Goal: Task Accomplishment & Management: Use online tool/utility

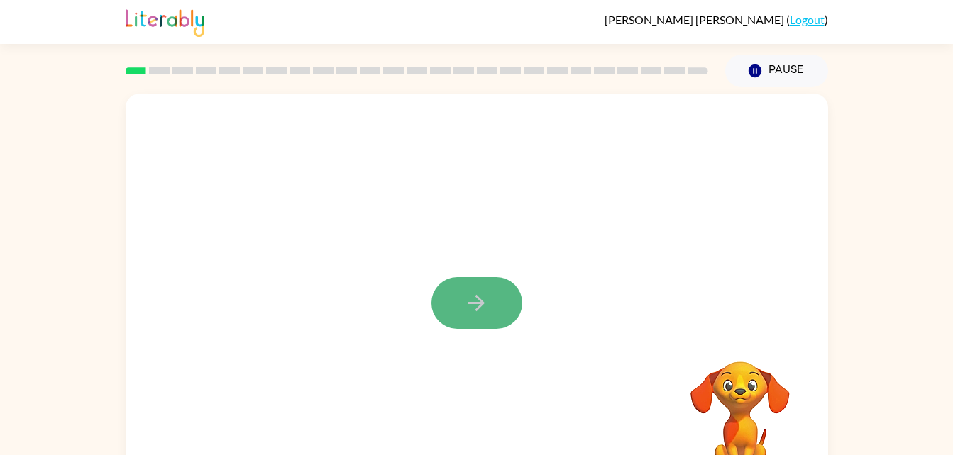
click at [496, 303] on button "button" at bounding box center [476, 303] width 91 height 52
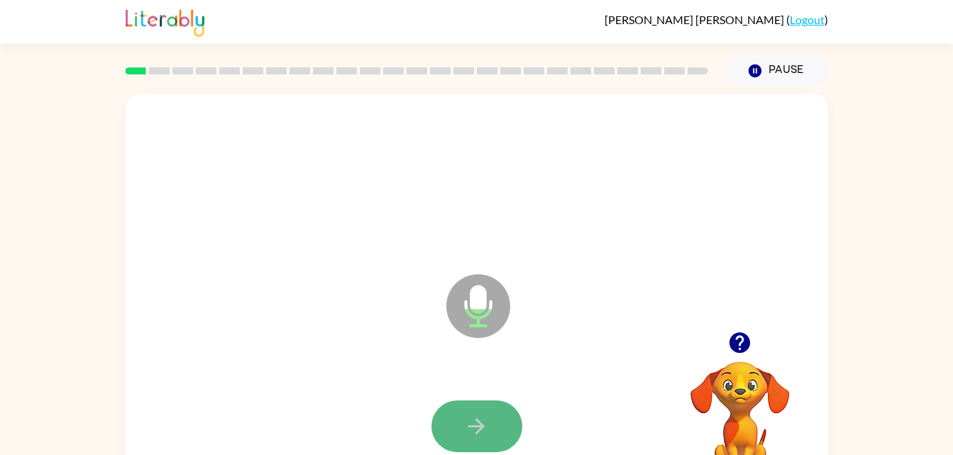
click at [462, 425] on button "button" at bounding box center [476, 427] width 91 height 52
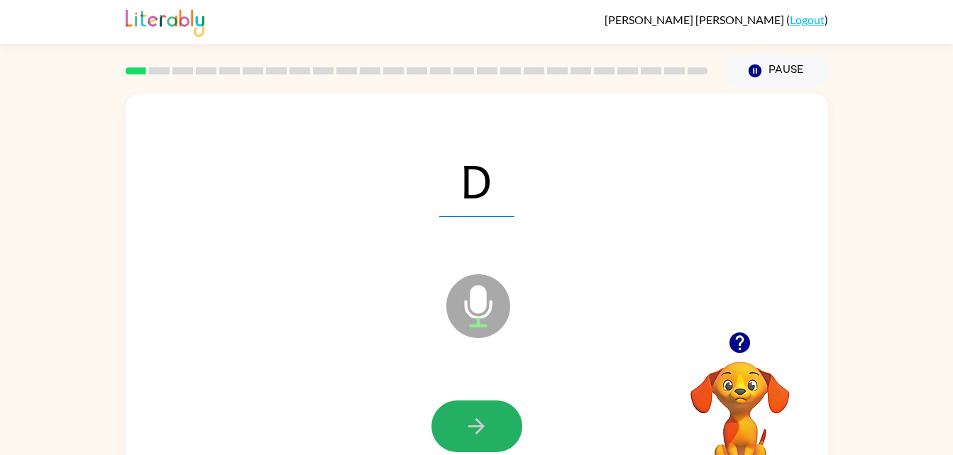
click at [462, 425] on button "button" at bounding box center [476, 427] width 91 height 52
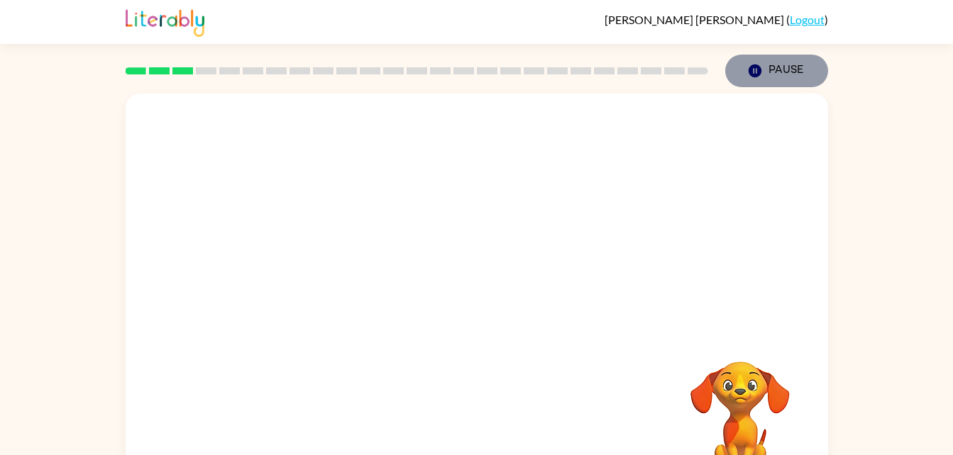
click at [756, 71] on icon "Pause" at bounding box center [755, 71] width 16 height 16
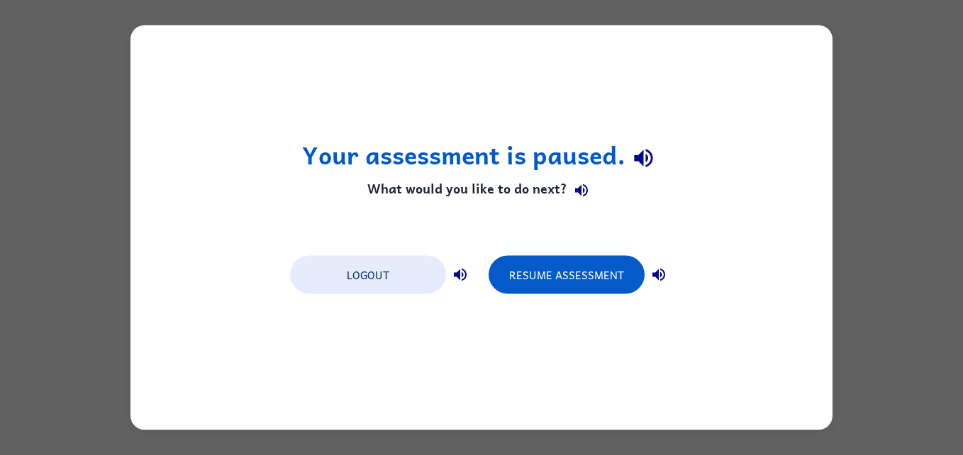
click at [756, 71] on div "Your assessment is paused. What would you like to do next? Logout Resume Assess…" at bounding box center [482, 228] width 702 height 405
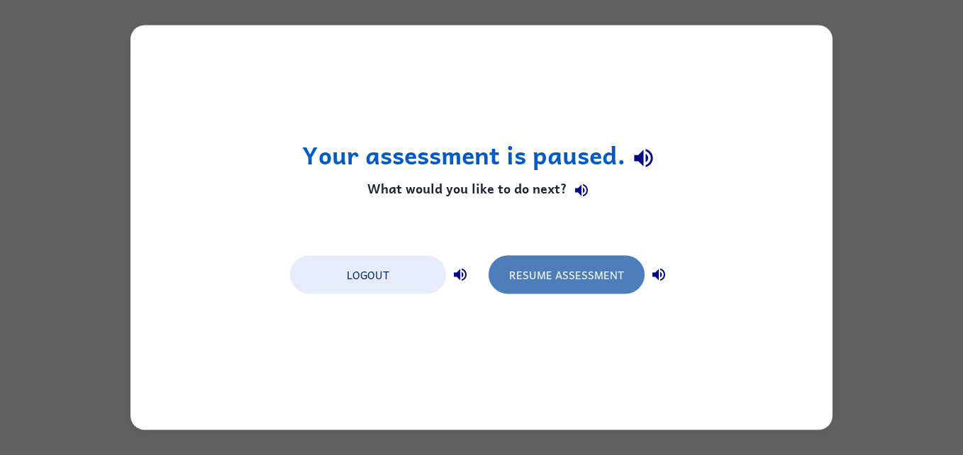
click at [589, 288] on button "Resume Assessment" at bounding box center [567, 275] width 156 height 38
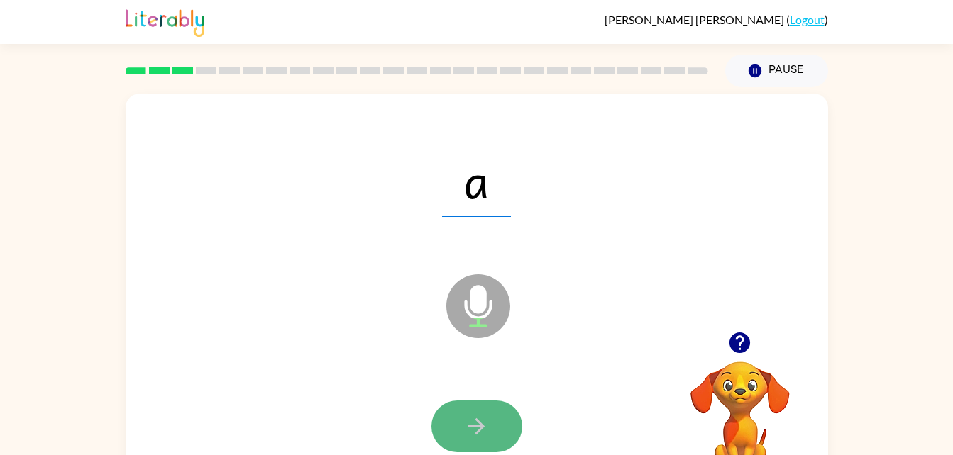
click at [480, 416] on icon "button" at bounding box center [476, 426] width 25 height 25
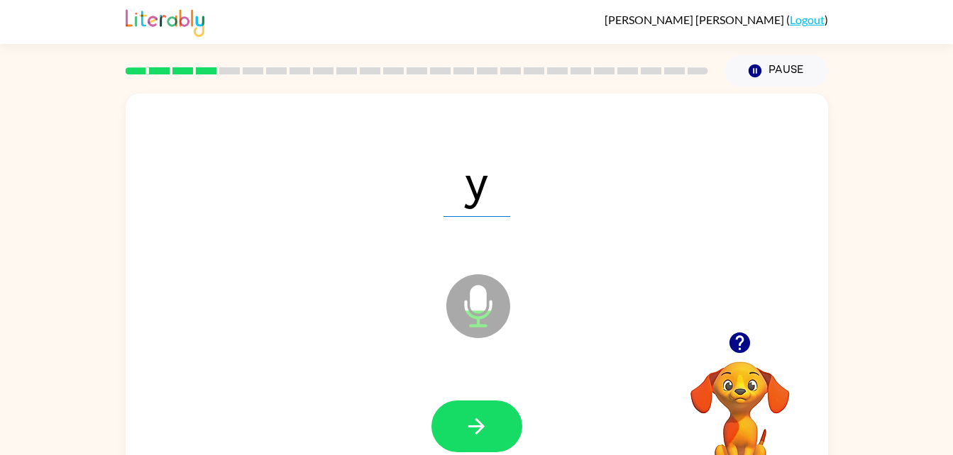
click at [480, 416] on icon "button" at bounding box center [476, 426] width 25 height 25
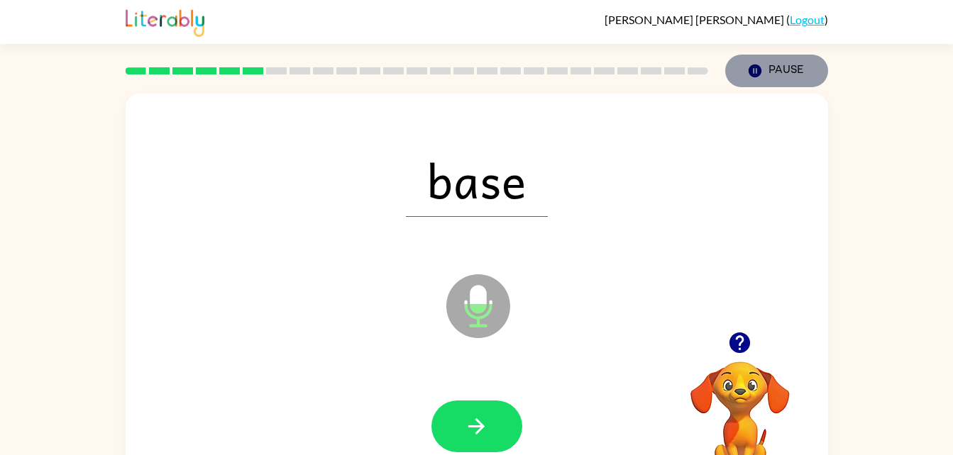
click at [772, 66] on button "Pause Pause" at bounding box center [776, 71] width 103 height 33
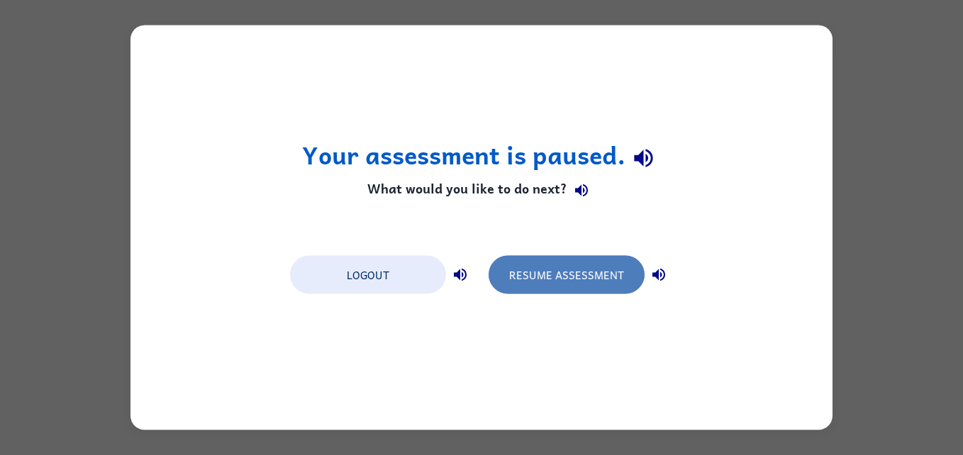
click at [560, 274] on button "Resume Assessment" at bounding box center [567, 275] width 156 height 38
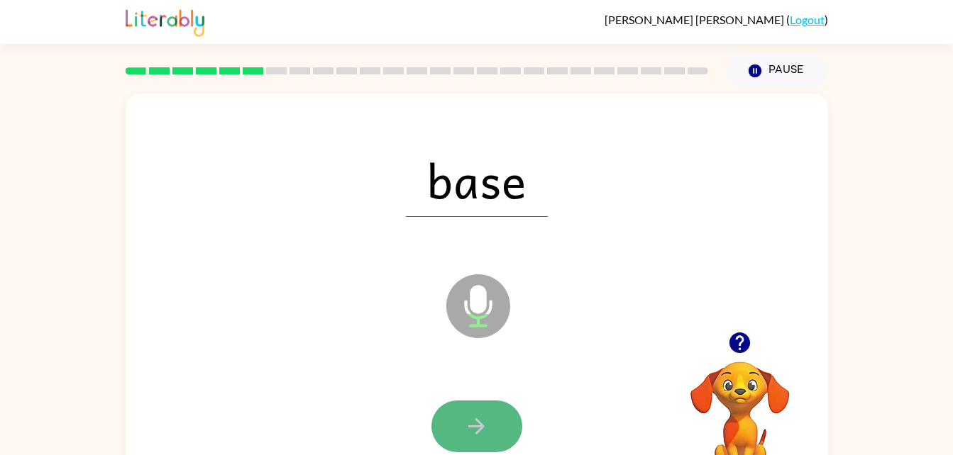
click at [466, 418] on icon "button" at bounding box center [476, 426] width 25 height 25
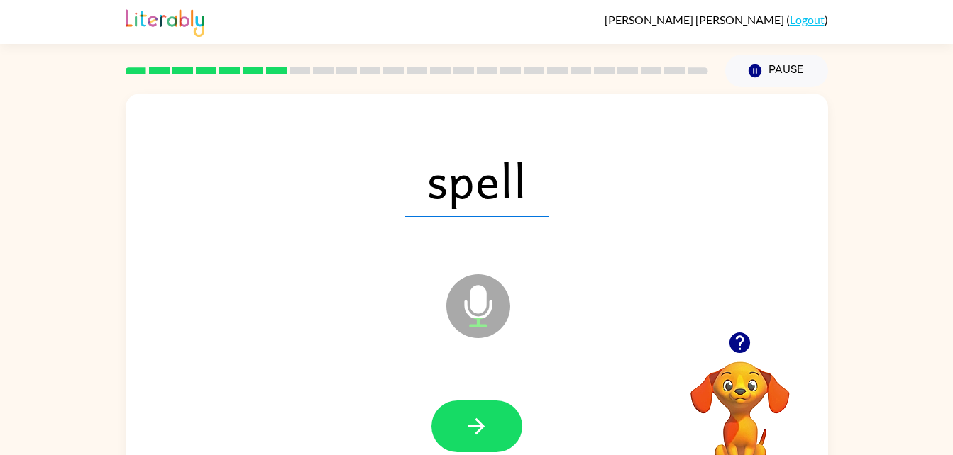
click at [466, 418] on icon "button" at bounding box center [476, 426] width 25 height 25
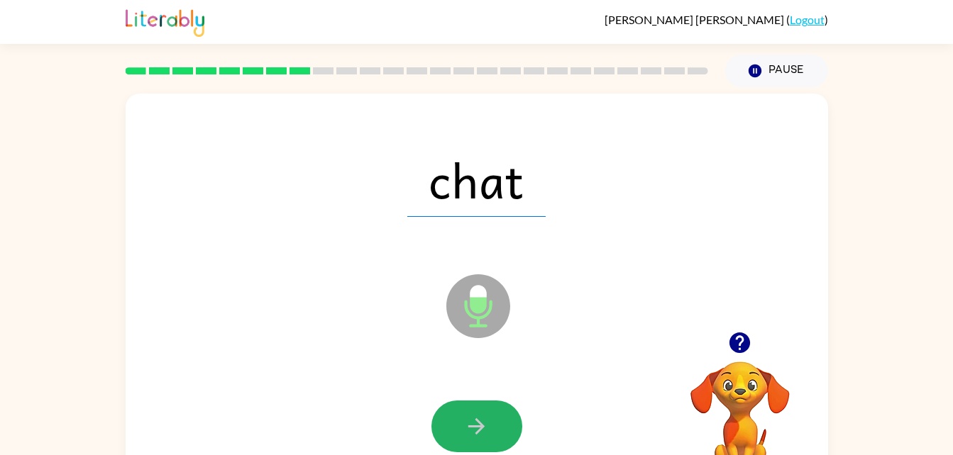
click at [466, 418] on icon "button" at bounding box center [476, 426] width 25 height 25
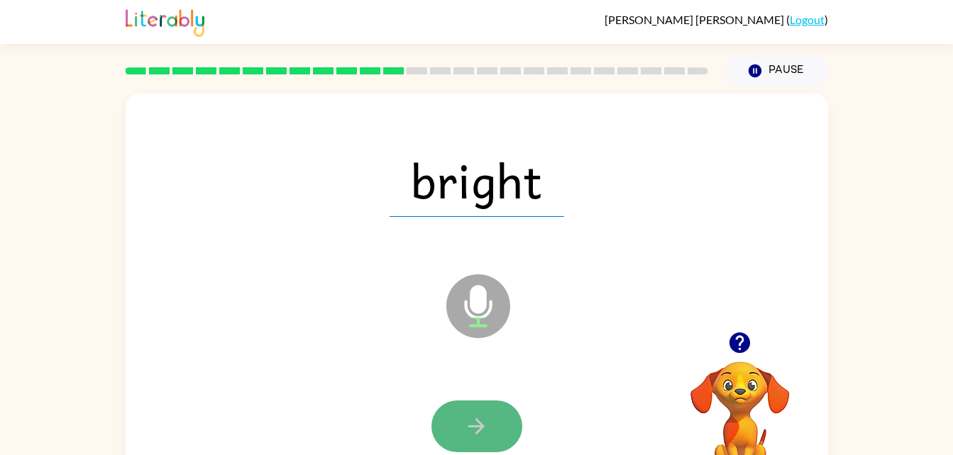
click at [472, 423] on icon "button" at bounding box center [476, 426] width 25 height 25
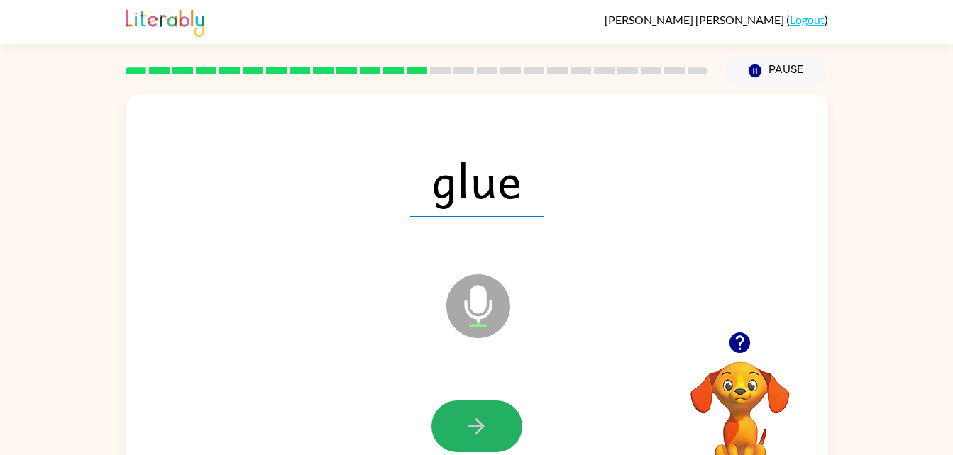
click at [472, 423] on icon "button" at bounding box center [476, 426] width 25 height 25
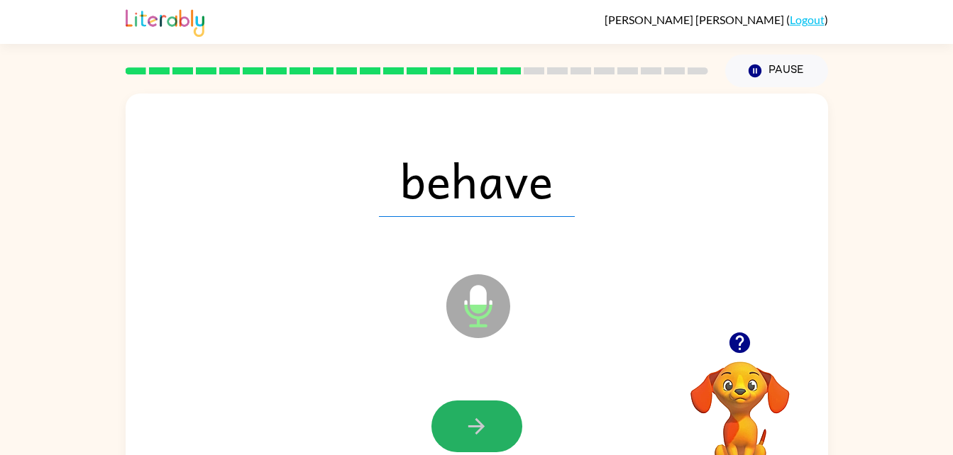
click at [472, 423] on icon "button" at bounding box center [476, 426] width 25 height 25
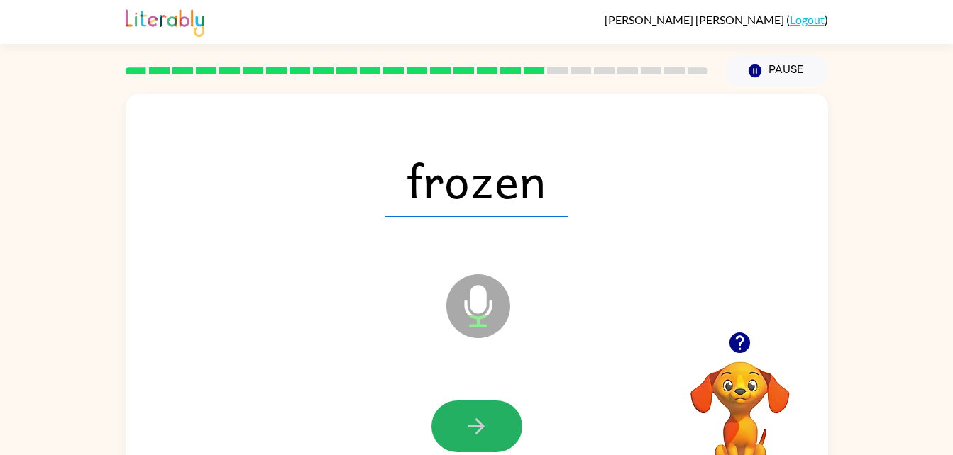
click at [472, 423] on icon "button" at bounding box center [476, 426] width 25 height 25
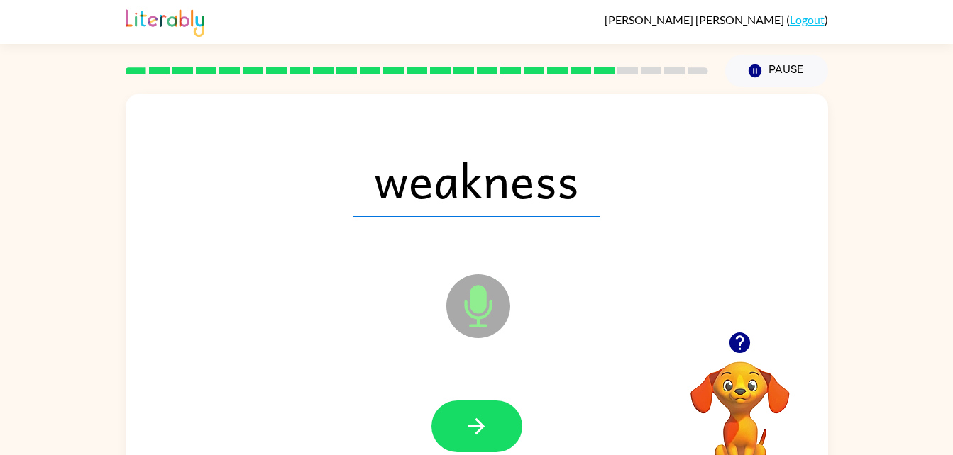
click at [472, 423] on icon "button" at bounding box center [476, 426] width 25 height 25
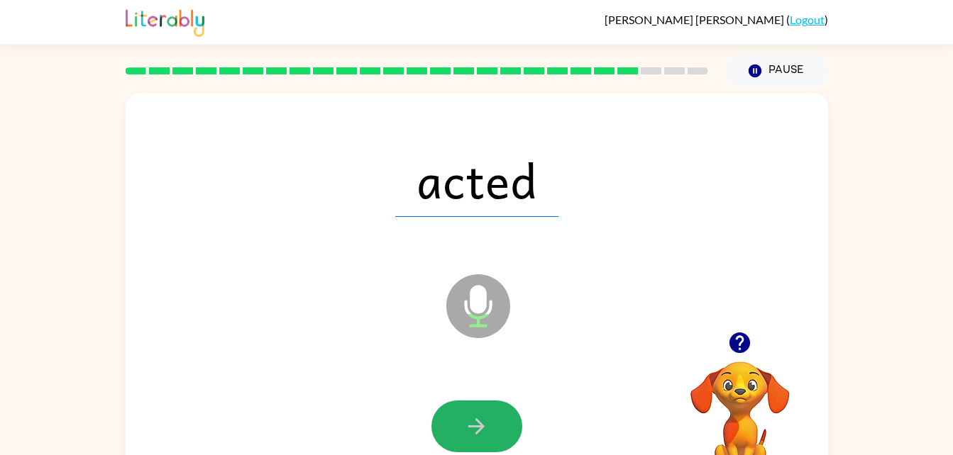
click at [472, 423] on icon "button" at bounding box center [476, 426] width 25 height 25
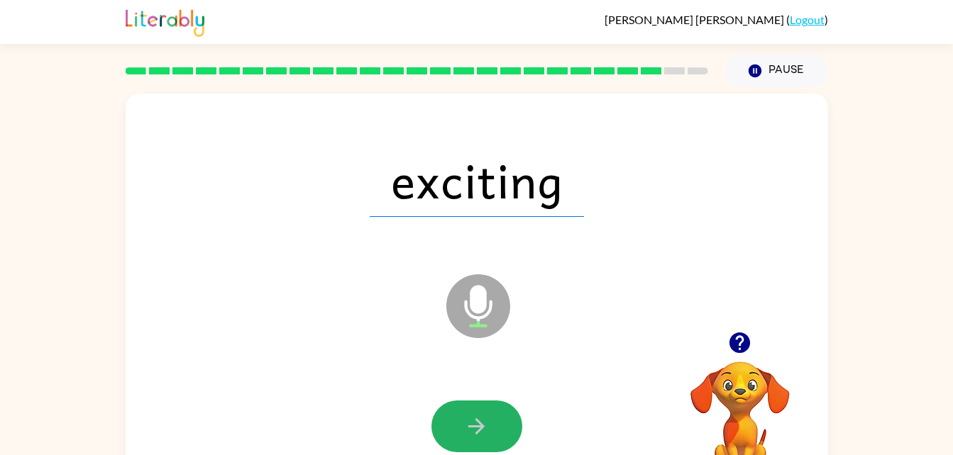
click at [472, 423] on icon "button" at bounding box center [476, 426] width 25 height 25
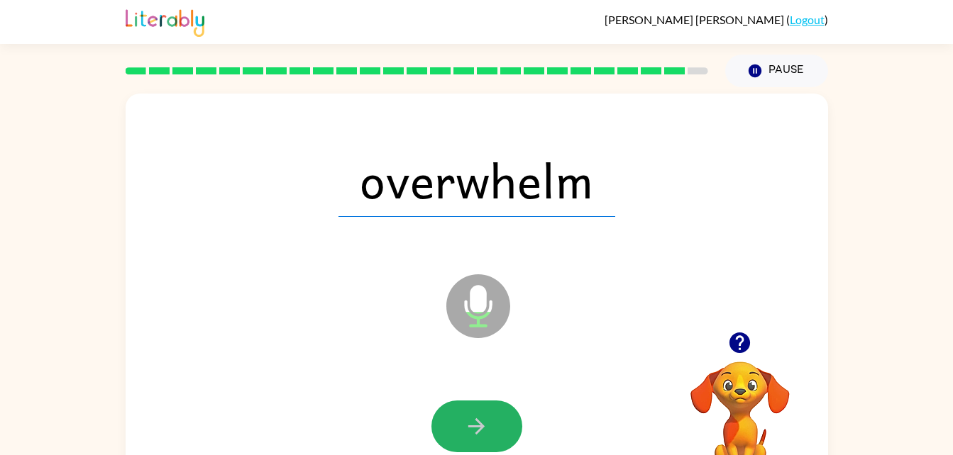
click at [472, 423] on icon "button" at bounding box center [476, 426] width 25 height 25
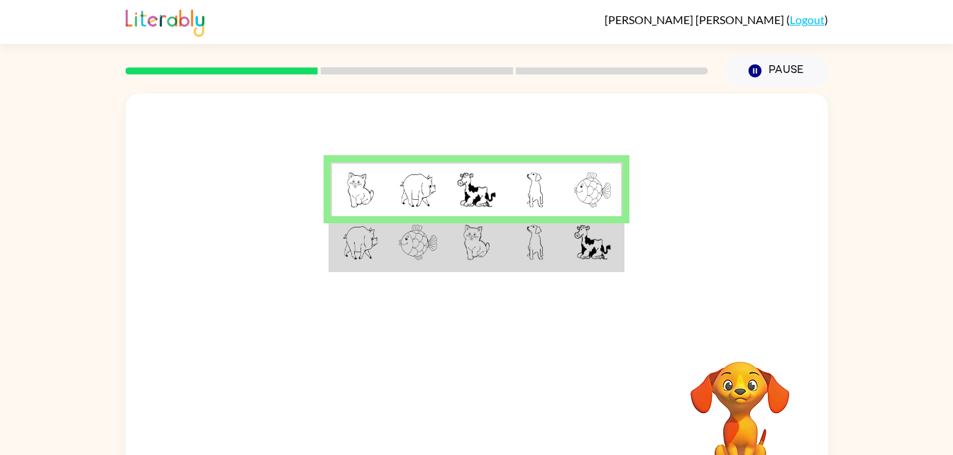
click at [933, 253] on div "Your browser must support playing .mp4 files to use Literably. Please try using…" at bounding box center [476, 292] width 953 height 411
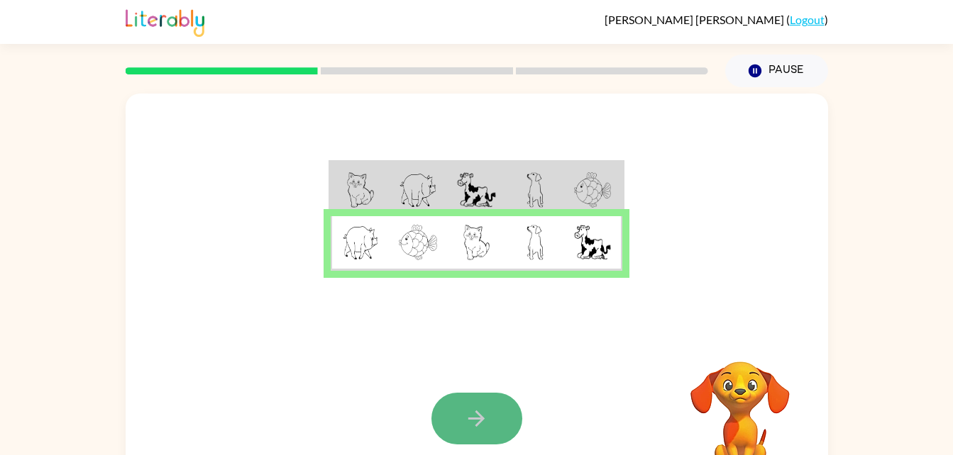
click at [454, 415] on button "button" at bounding box center [476, 419] width 91 height 52
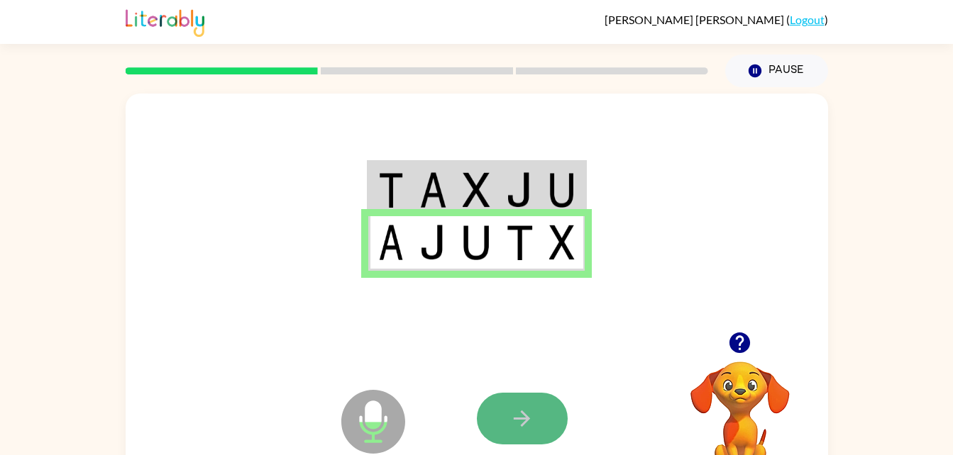
click at [520, 394] on button "button" at bounding box center [522, 419] width 91 height 52
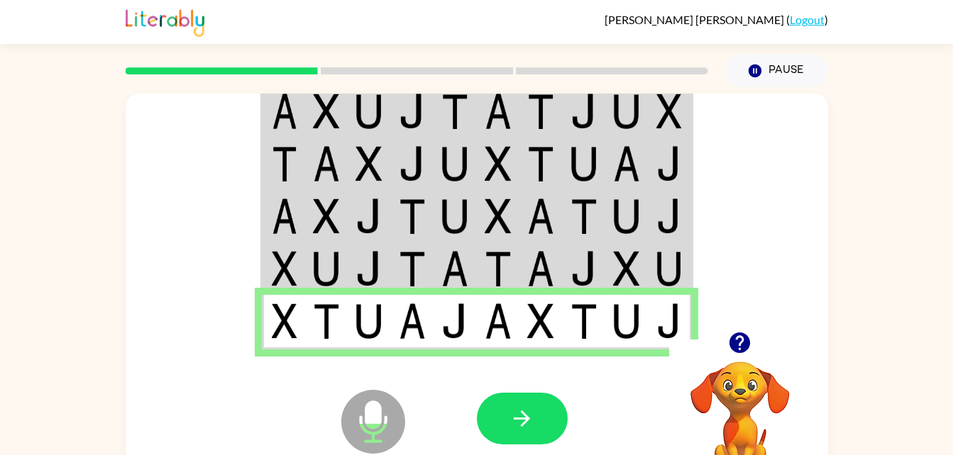
click at [516, 392] on icon "Microphone The Microphone is here when it is your turn to talk" at bounding box center [444, 440] width 213 height 106
click at [522, 416] on icon "button" at bounding box center [521, 418] width 25 height 25
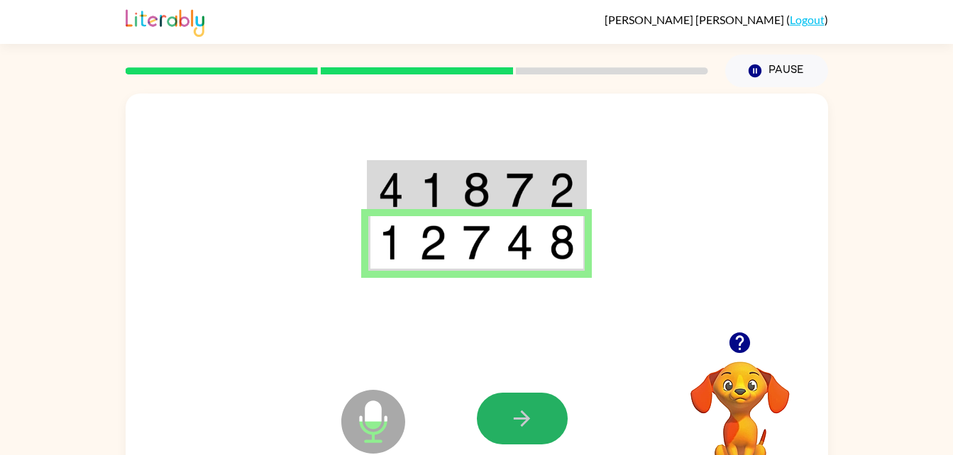
click at [522, 416] on icon "button" at bounding box center [521, 418] width 25 height 25
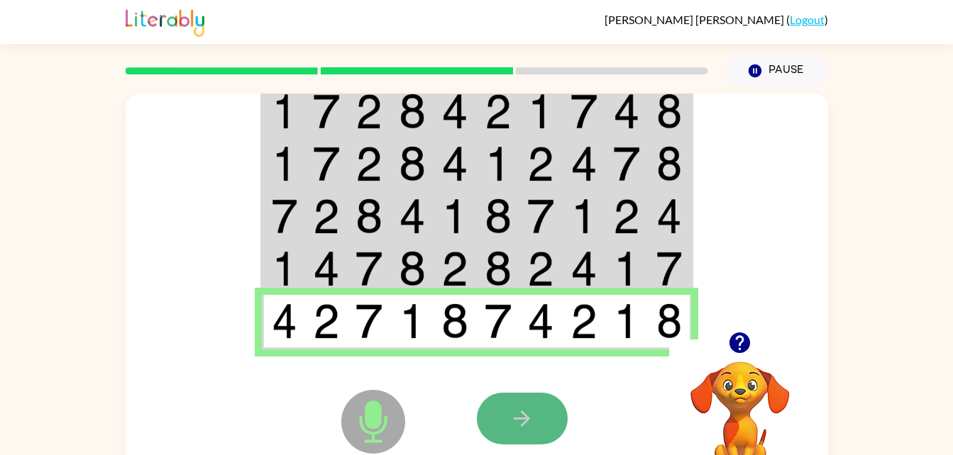
click at [540, 394] on button "button" at bounding box center [522, 419] width 91 height 52
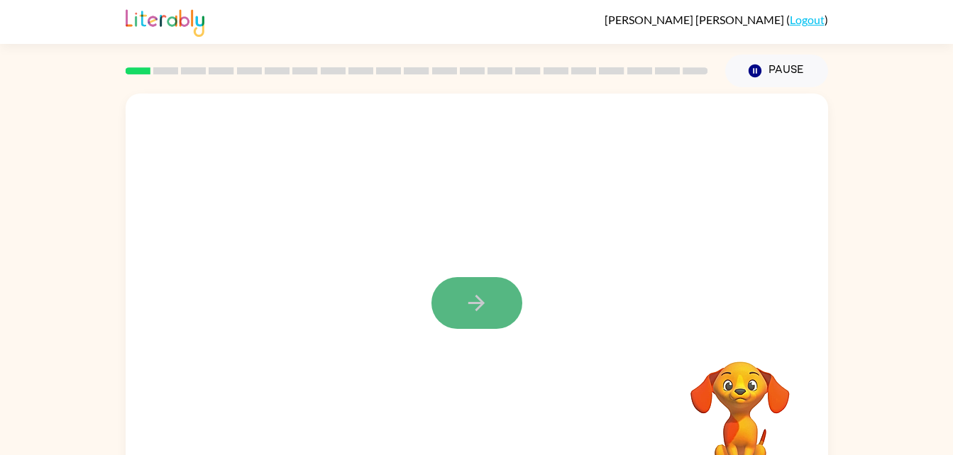
click at [461, 284] on button "button" at bounding box center [476, 303] width 91 height 52
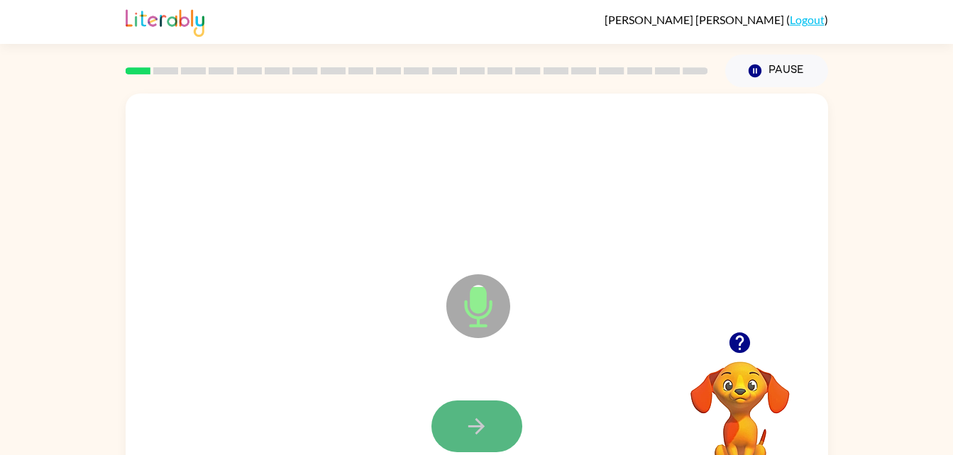
click at [478, 426] on icon "button" at bounding box center [476, 426] width 16 height 16
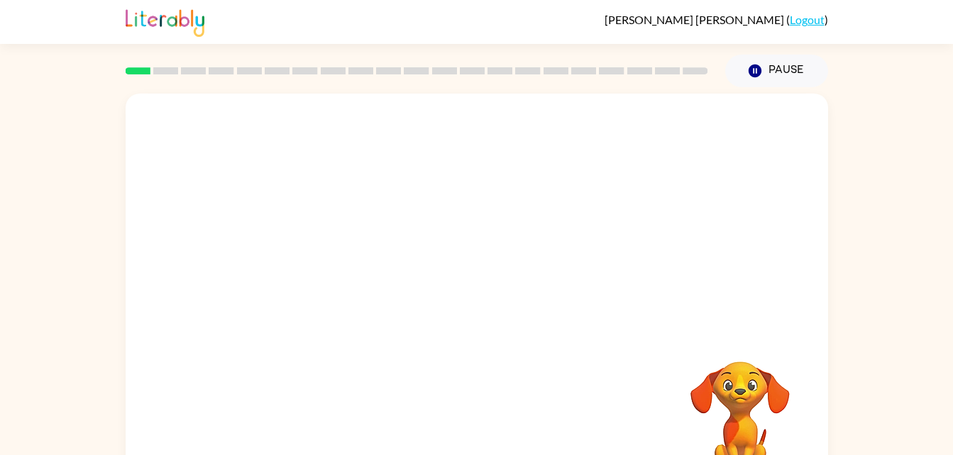
click at [478, 426] on div "Your browser must support playing .mp4 files to use Literably. Please try using…" at bounding box center [477, 296] width 702 height 405
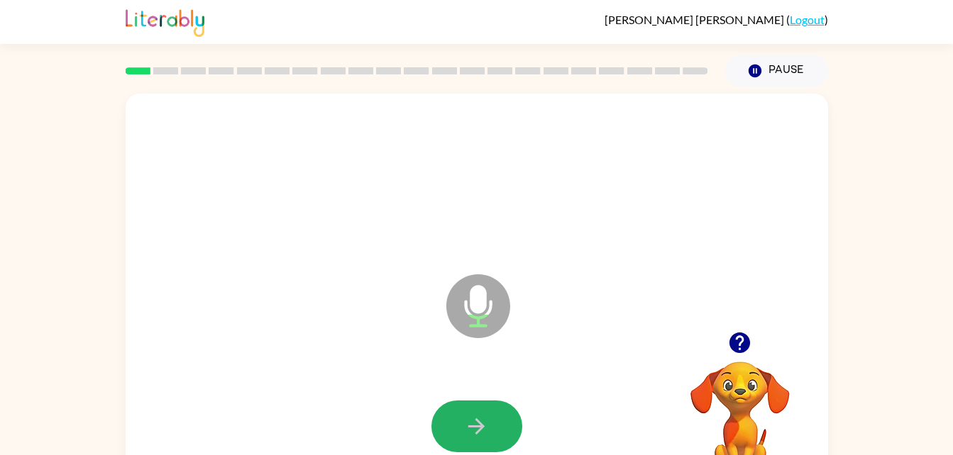
click at [478, 426] on icon "button" at bounding box center [476, 426] width 16 height 16
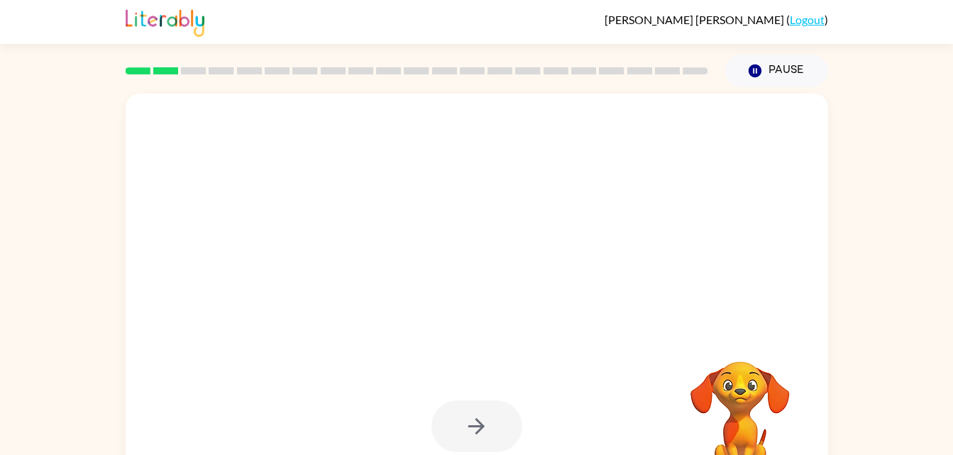
click at [44, 446] on div "Your browser must support playing .mp4 files to use Literably. Please try using…" at bounding box center [476, 292] width 953 height 411
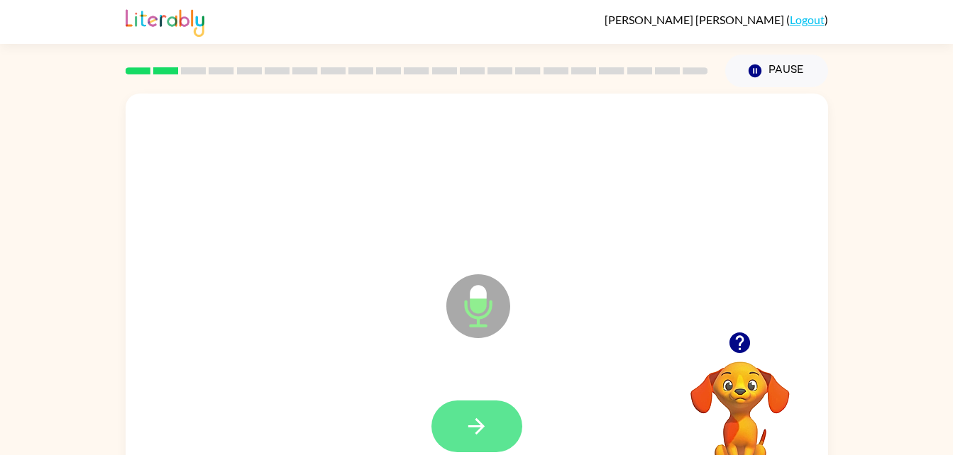
click at [479, 411] on button "button" at bounding box center [476, 427] width 91 height 52
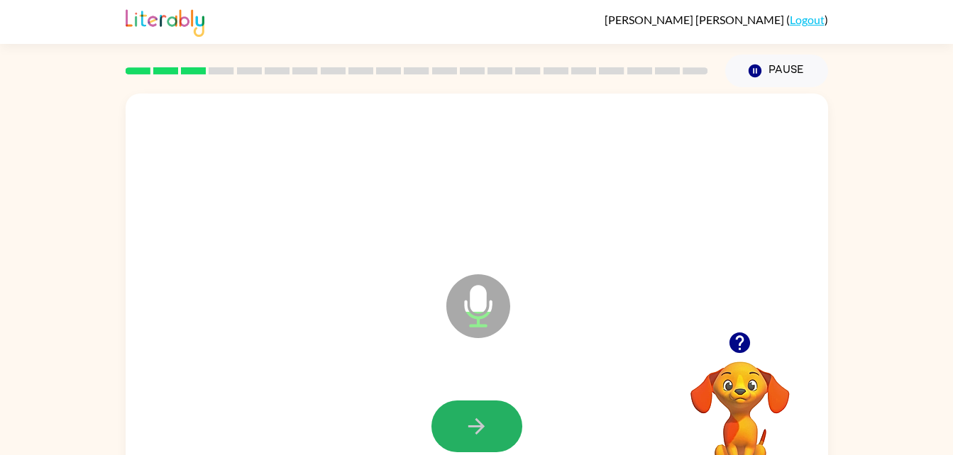
click at [479, 411] on button "button" at bounding box center [476, 427] width 91 height 52
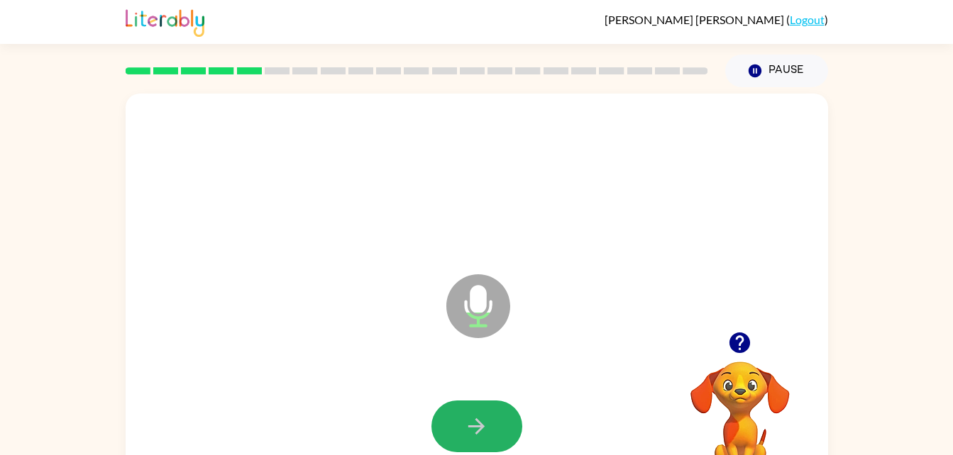
click at [479, 411] on button "button" at bounding box center [476, 427] width 91 height 52
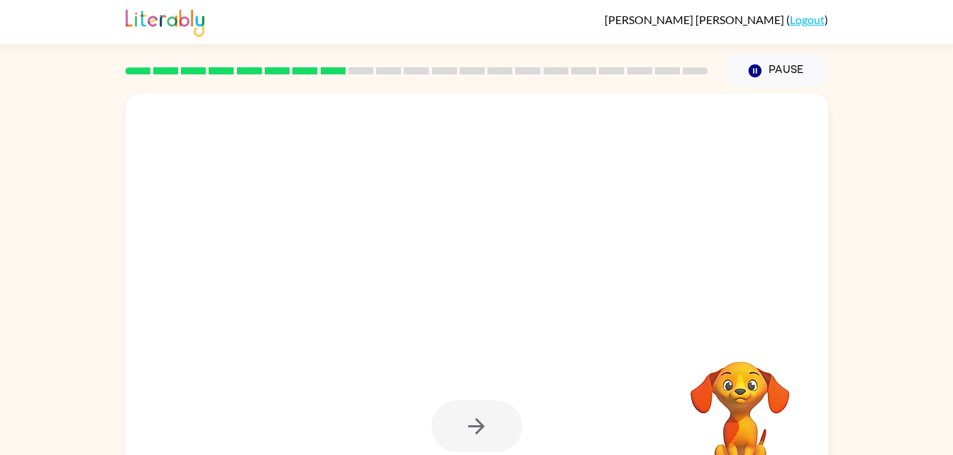
click at [479, 411] on div at bounding box center [476, 427] width 91 height 52
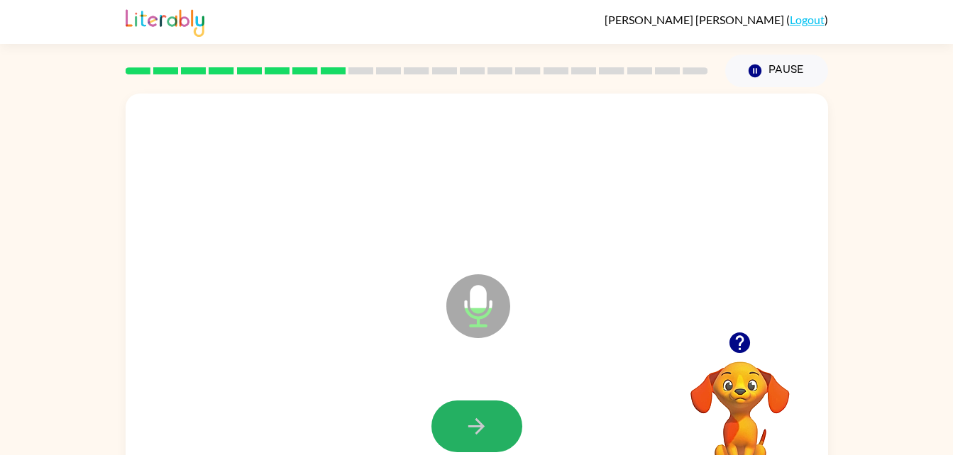
click at [479, 411] on button "button" at bounding box center [476, 427] width 91 height 52
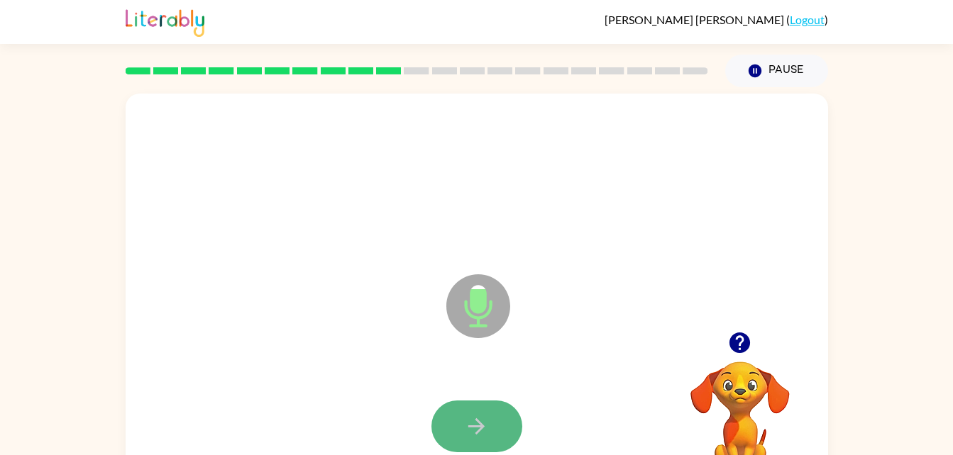
click at [479, 411] on button "button" at bounding box center [476, 427] width 91 height 52
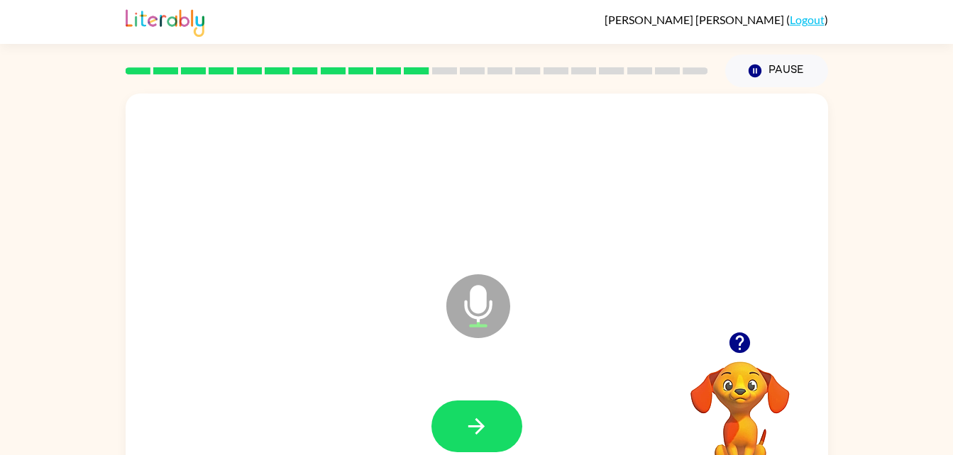
click at [479, 411] on button "button" at bounding box center [476, 427] width 91 height 52
click at [479, 411] on div at bounding box center [476, 427] width 91 height 52
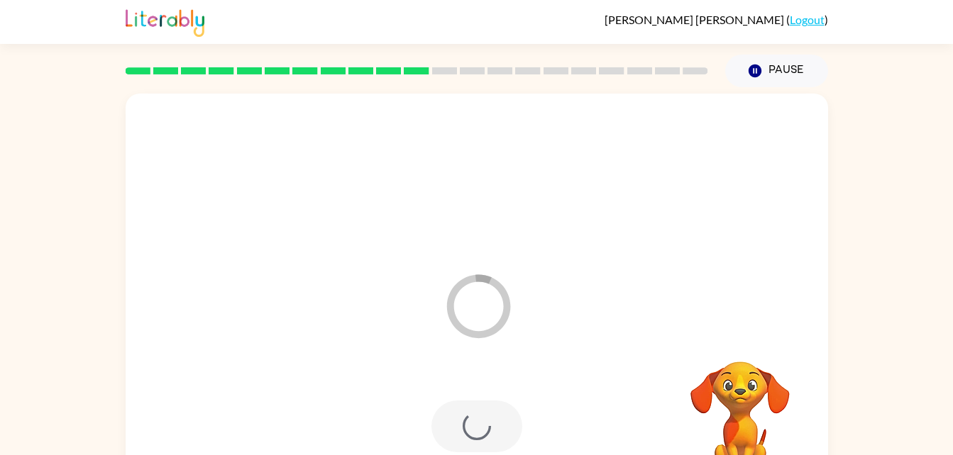
click at [479, 411] on div at bounding box center [476, 427] width 91 height 52
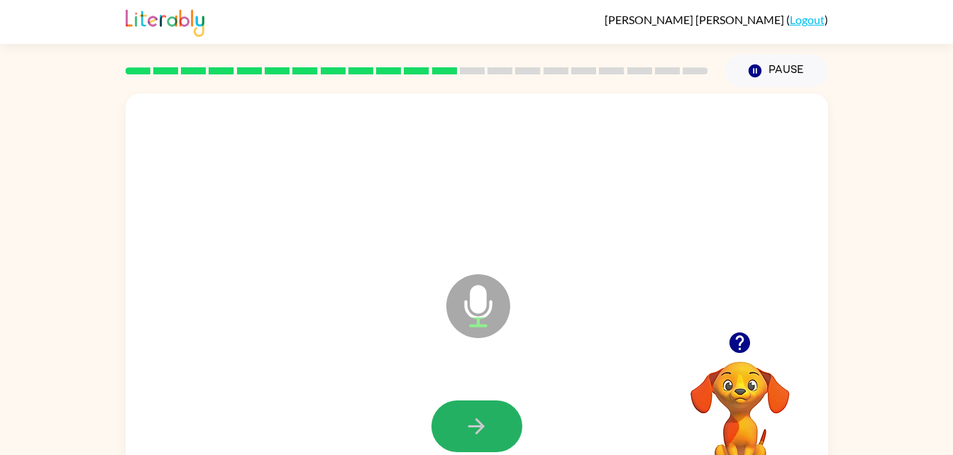
click at [479, 411] on button "button" at bounding box center [476, 427] width 91 height 52
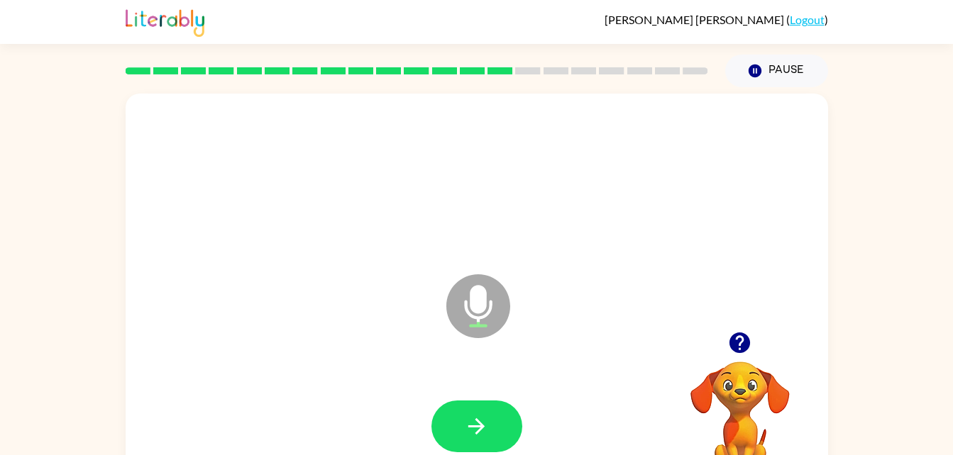
click at [479, 411] on button "button" at bounding box center [476, 427] width 91 height 52
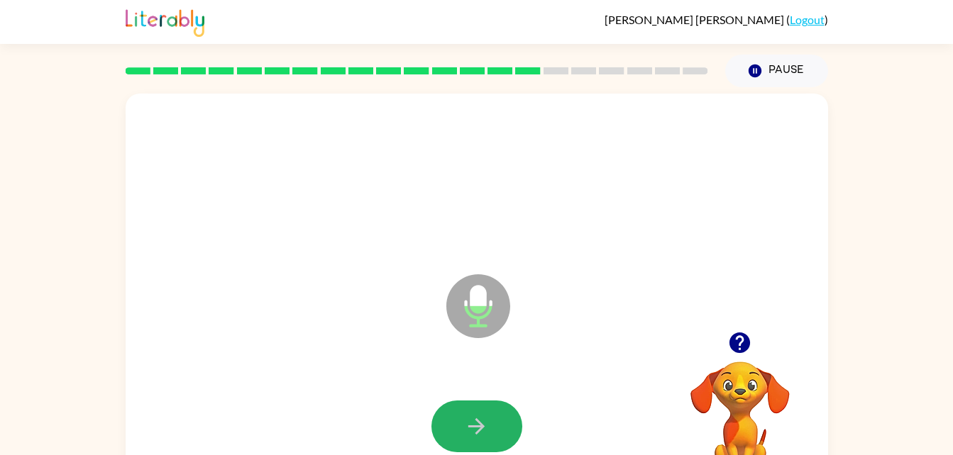
click at [479, 411] on button "button" at bounding box center [476, 427] width 91 height 52
click at [479, 411] on div at bounding box center [476, 427] width 91 height 52
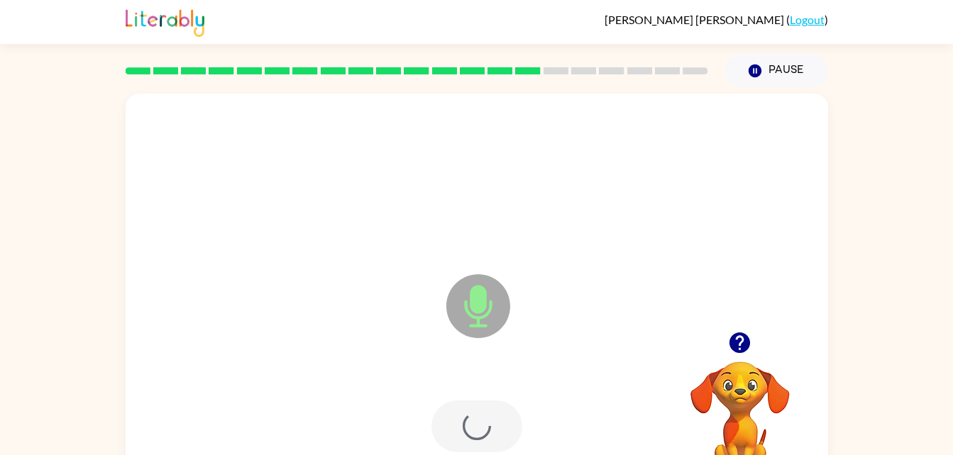
click at [479, 411] on div at bounding box center [476, 427] width 91 height 52
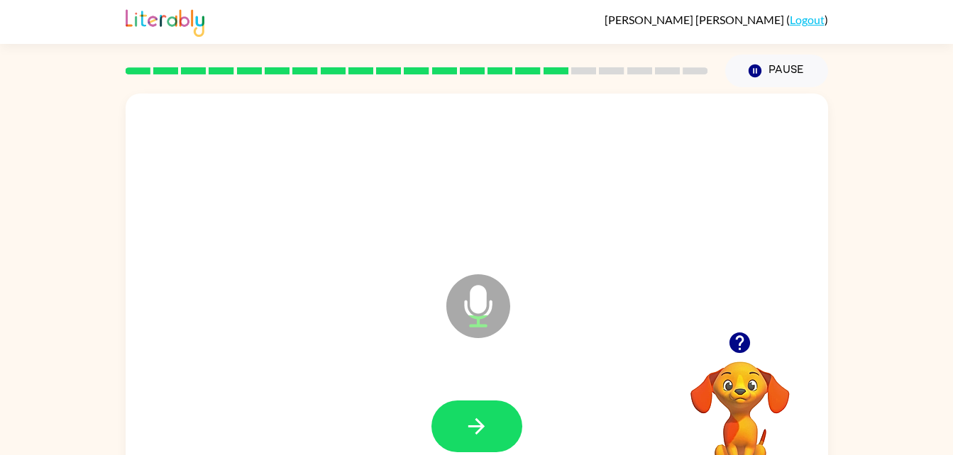
click at [479, 411] on button "button" at bounding box center [476, 427] width 91 height 52
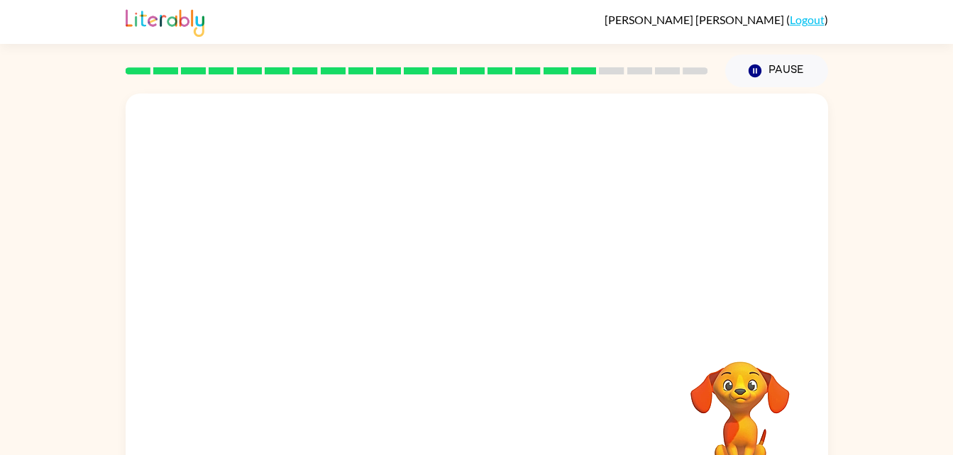
click at [479, 411] on div "Your browser must support playing .mp4 files to use Literably. Please try using…" at bounding box center [477, 296] width 702 height 405
click at [477, 418] on div "Your browser must support playing .mp4 files to use Literably. Please try using…" at bounding box center [477, 296] width 702 height 405
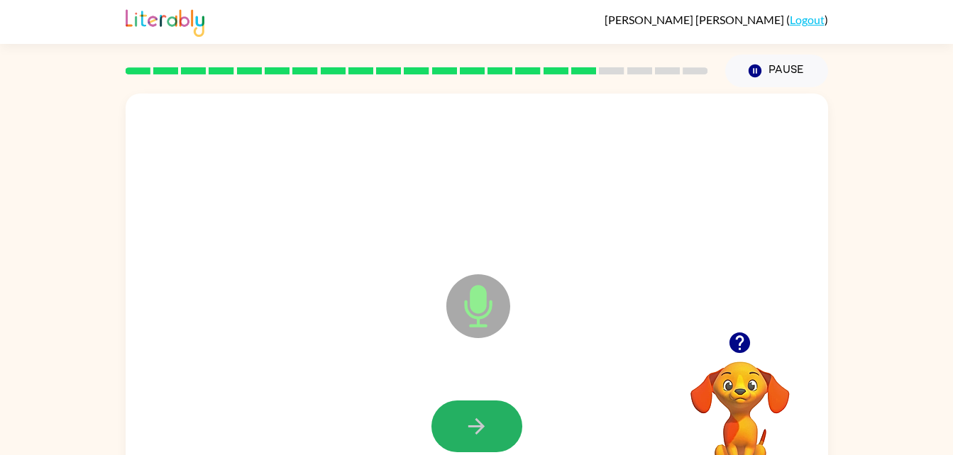
click at [472, 423] on icon "button" at bounding box center [476, 426] width 25 height 25
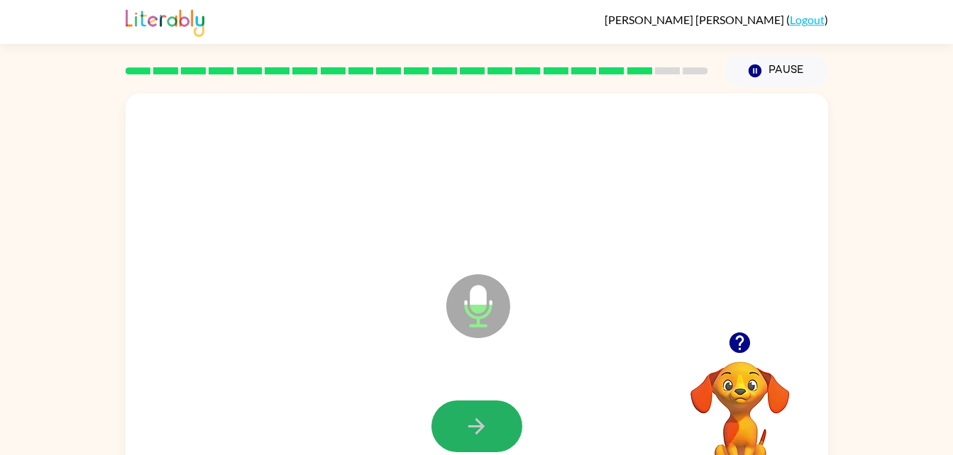
click at [472, 423] on icon "button" at bounding box center [476, 426] width 25 height 25
